Goal: Find specific page/section: Find specific page/section

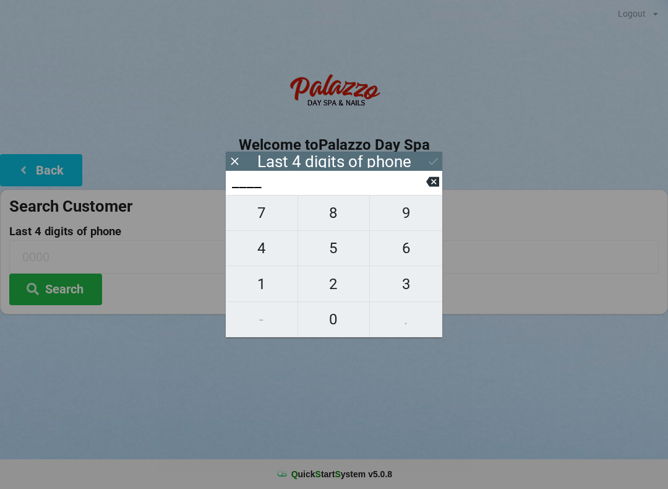
click at [414, 215] on span "9" at bounding box center [406, 213] width 72 height 26
type input "9___"
click at [268, 253] on span "4" at bounding box center [262, 248] width 72 height 26
type input "94__"
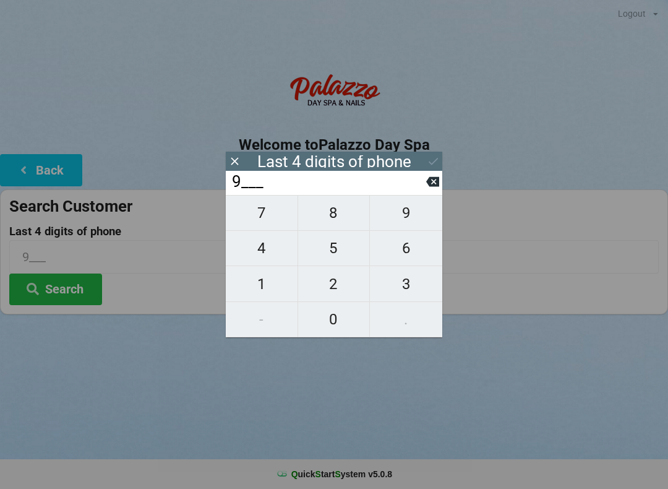
type input "94__"
click at [350, 287] on span "2" at bounding box center [334, 284] width 72 height 26
type input "942_"
click at [335, 220] on span "8" at bounding box center [334, 213] width 72 height 26
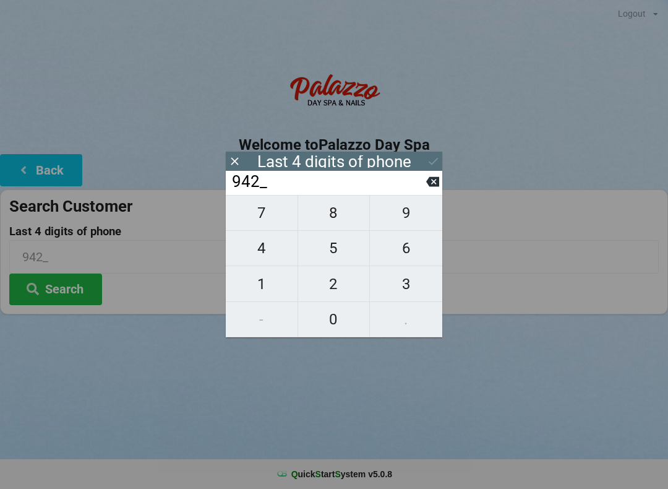
type input "9428"
click at [433, 166] on icon at bounding box center [433, 161] width 13 height 13
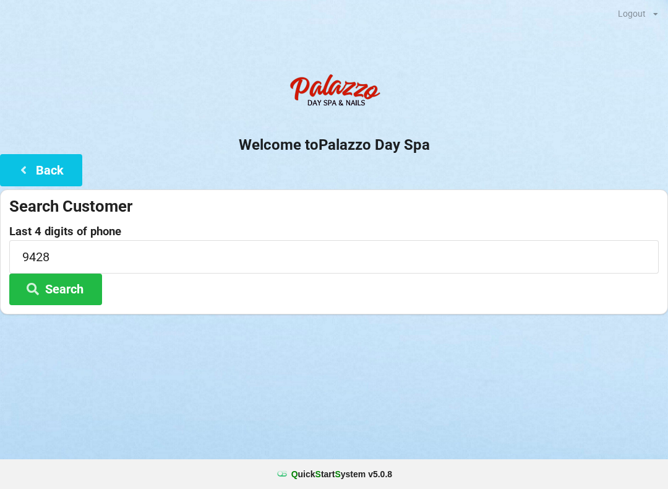
click at [63, 284] on button "Search" at bounding box center [55, 290] width 93 height 32
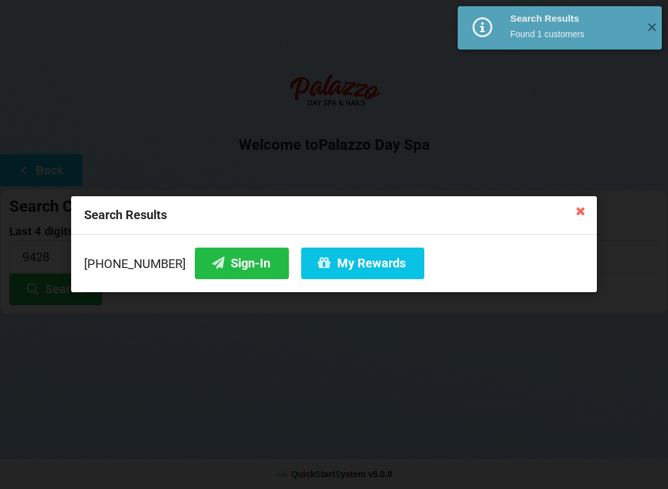
click at [220, 260] on button "Sign-In" at bounding box center [242, 264] width 94 height 32
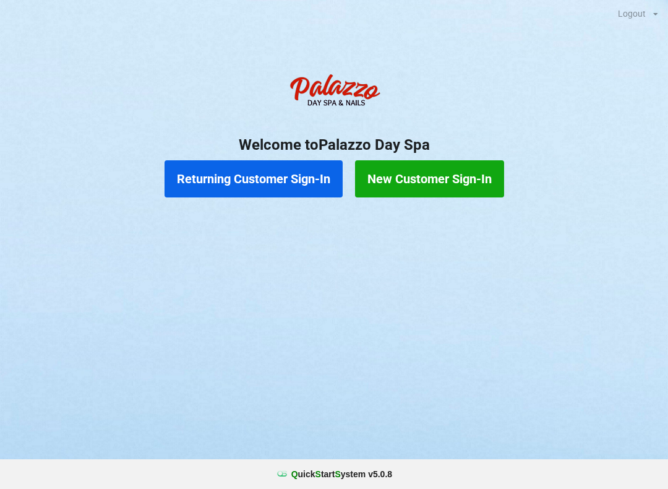
click at [193, 183] on button "Returning Customer Sign-In" at bounding box center [254, 178] width 178 height 37
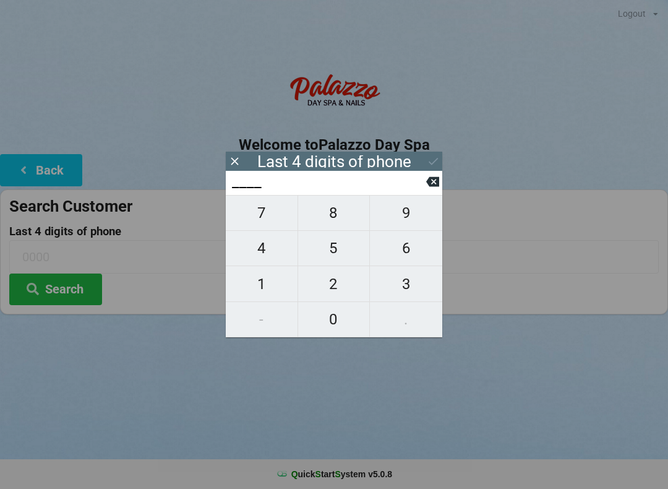
click at [248, 249] on span "4" at bounding box center [262, 248] width 72 height 26
type input "4___"
click at [430, 190] on button at bounding box center [432, 181] width 13 height 17
click at [325, 324] on span "0" at bounding box center [334, 319] width 72 height 26
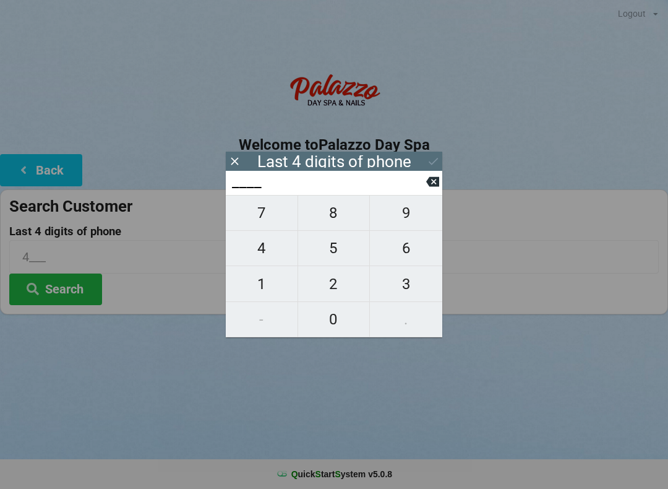
type input "0___"
click at [397, 257] on span "6" at bounding box center [406, 248] width 72 height 26
type input "06__"
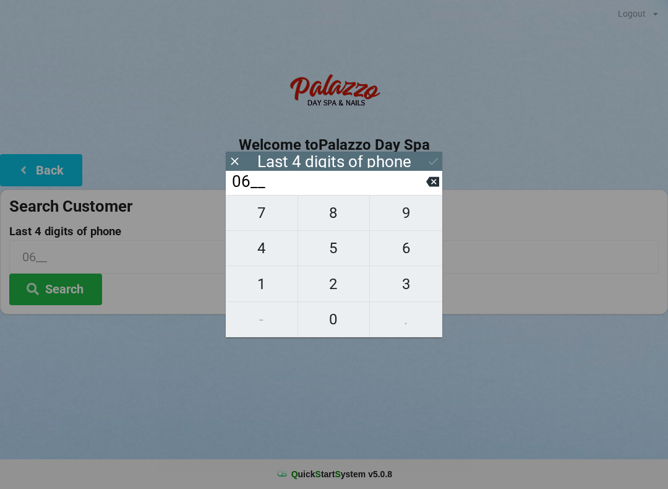
click at [322, 225] on span "8" at bounding box center [334, 213] width 72 height 26
type input "068_"
click at [400, 225] on span "9" at bounding box center [406, 213] width 72 height 26
type input "0689"
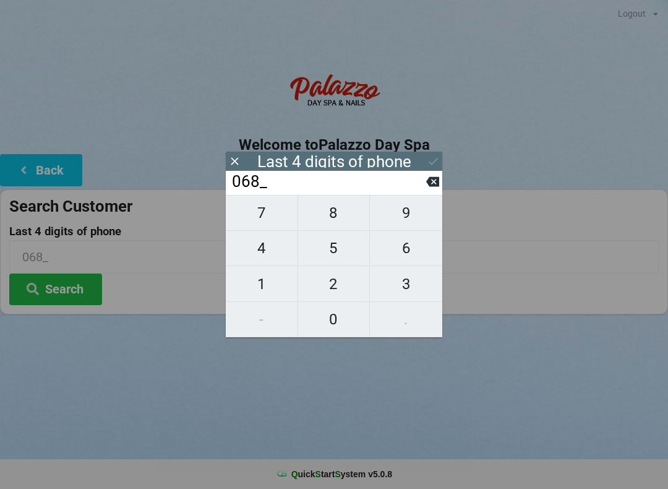
type input "0689"
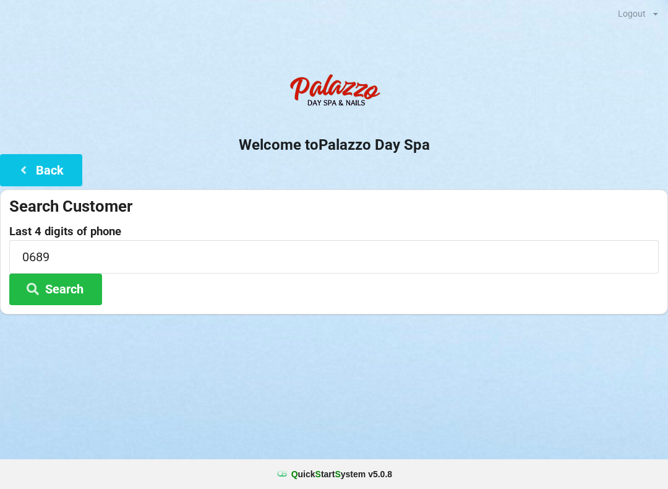
click at [40, 284] on icon at bounding box center [32, 288] width 15 height 11
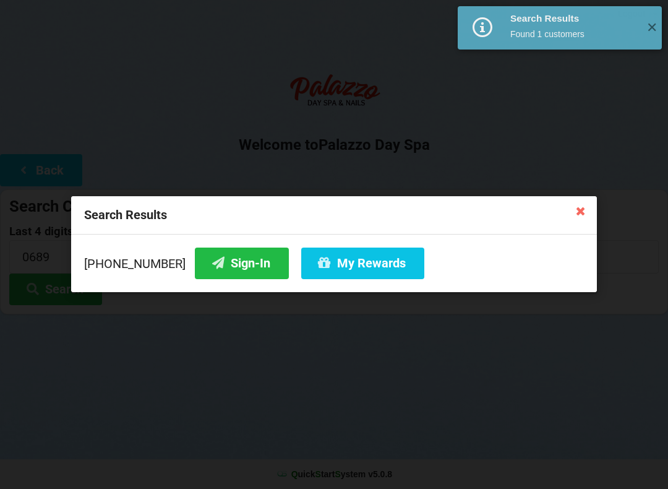
click at [211, 267] on icon at bounding box center [218, 262] width 15 height 11
